Goal: Task Accomplishment & Management: Complete application form

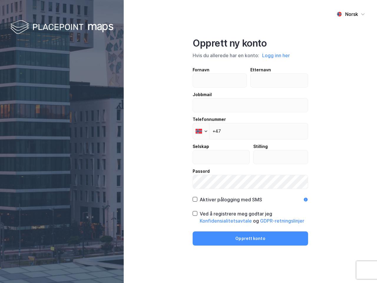
click at [188, 141] on div "Norsk Opprett ny konto Hvis du allerede har en konto: Logg inn her Fornavn Ette…" at bounding box center [250, 141] width 253 height 283
click at [62, 27] on img at bounding box center [61, 27] width 103 height 17
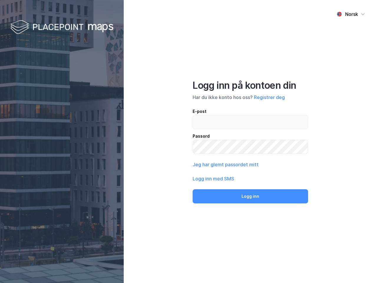
click at [351, 14] on div "Norsk" at bounding box center [351, 14] width 13 height 7
click at [276, 55] on div "Norsk Engelsk Norsk Logg inn på kontoen din Har du ikke konto hos oss? Registre…" at bounding box center [250, 141] width 253 height 283
click at [201, 131] on div "E-post Passord" at bounding box center [250, 131] width 115 height 46
click at [227, 199] on button "Logg inn" at bounding box center [250, 196] width 115 height 14
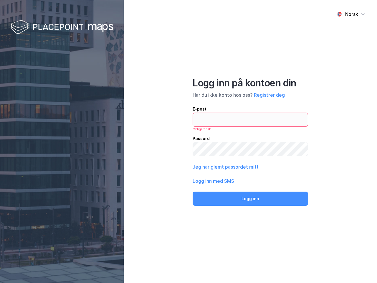
click at [250, 217] on div "Norsk Logg inn på kontoen din Har du ikke konto hos oss? Registrer deg E-post O…" at bounding box center [250, 141] width 253 height 283
click at [250, 238] on div "Norsk Logg inn på kontoen din Har du ikke konto hos oss? Registrer deg E-post O…" at bounding box center [250, 141] width 253 height 283
